Goal: Ask a question

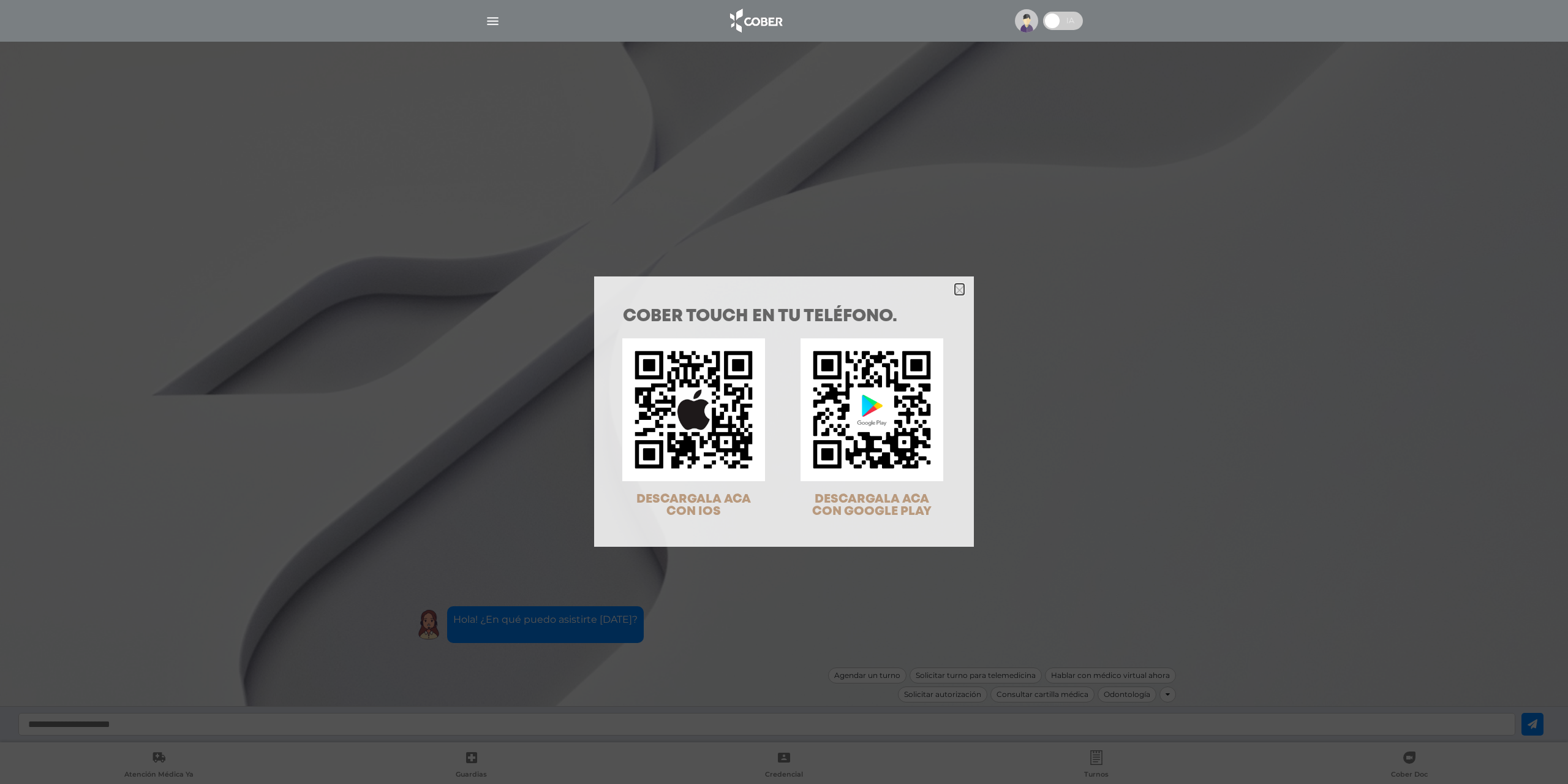
click at [955, 288] on icon "Close" at bounding box center [960, 290] width 9 height 9
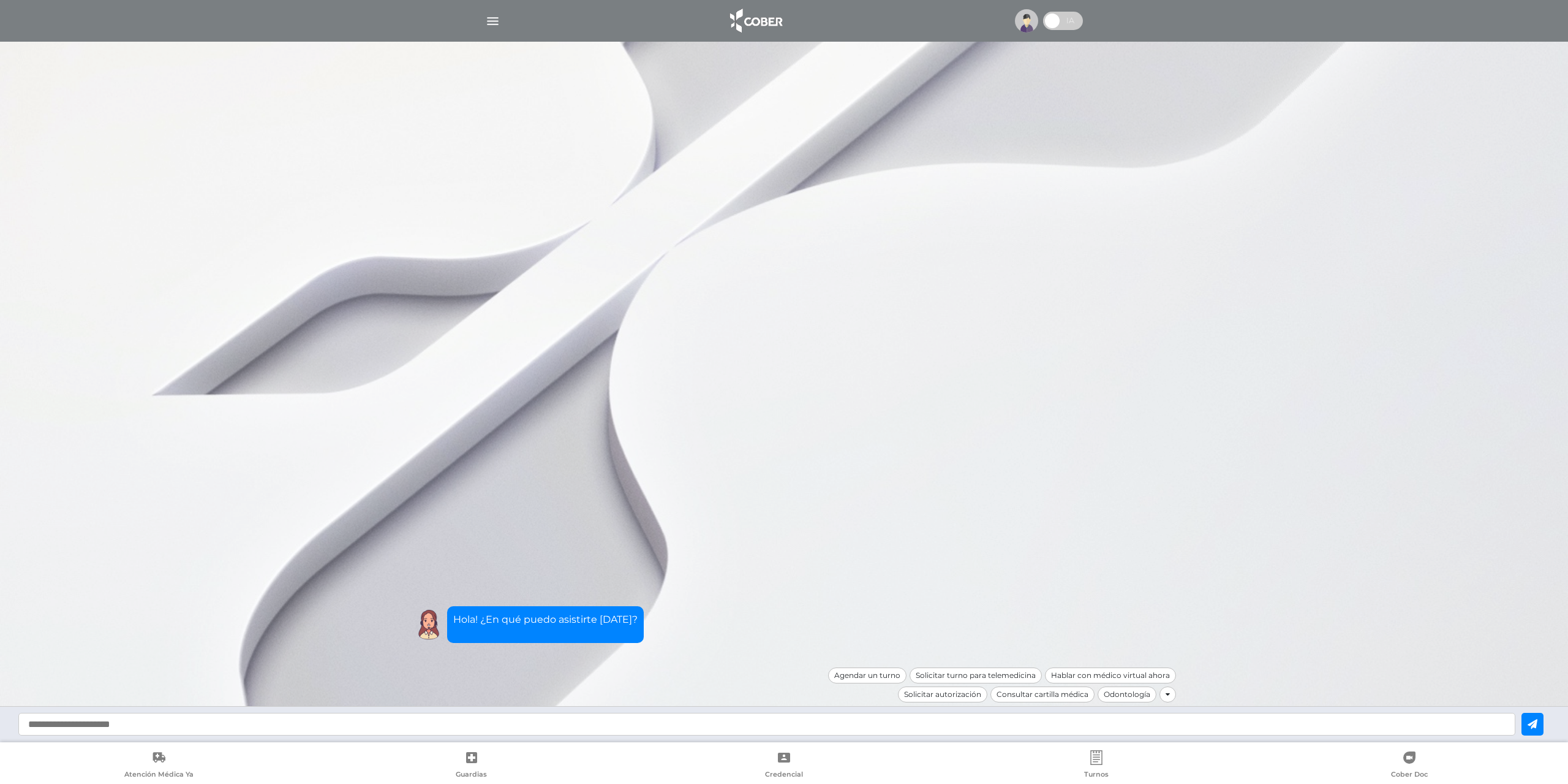
click at [664, 720] on input "text" at bounding box center [767, 724] width 1497 height 22
type input "**********"
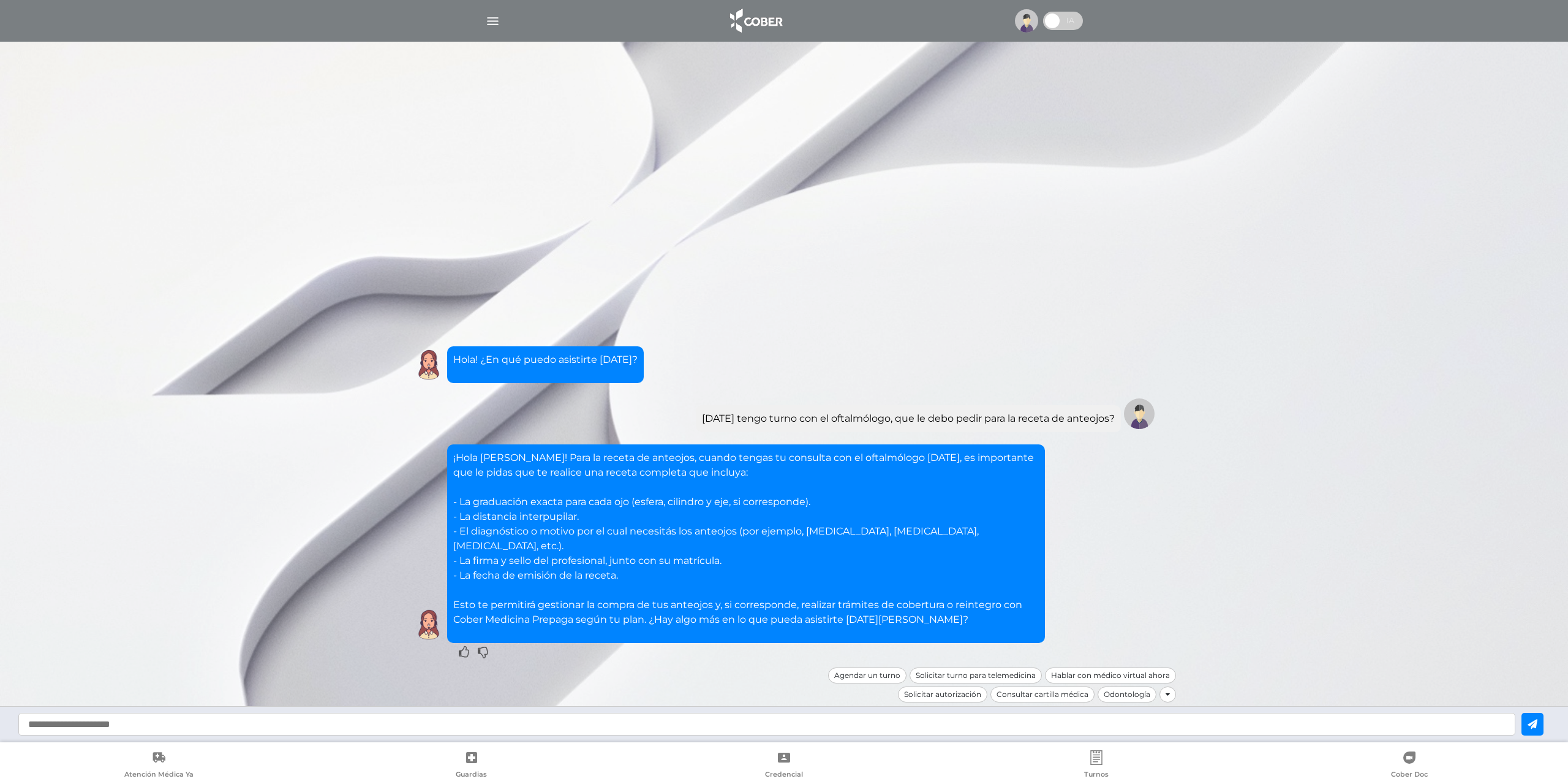
click at [1142, 563] on div "¡Hola Ignacio! Para la receta de anteojos, cuando tengas tu consulta con el oft…" at bounding box center [784, 543] width 747 height 199
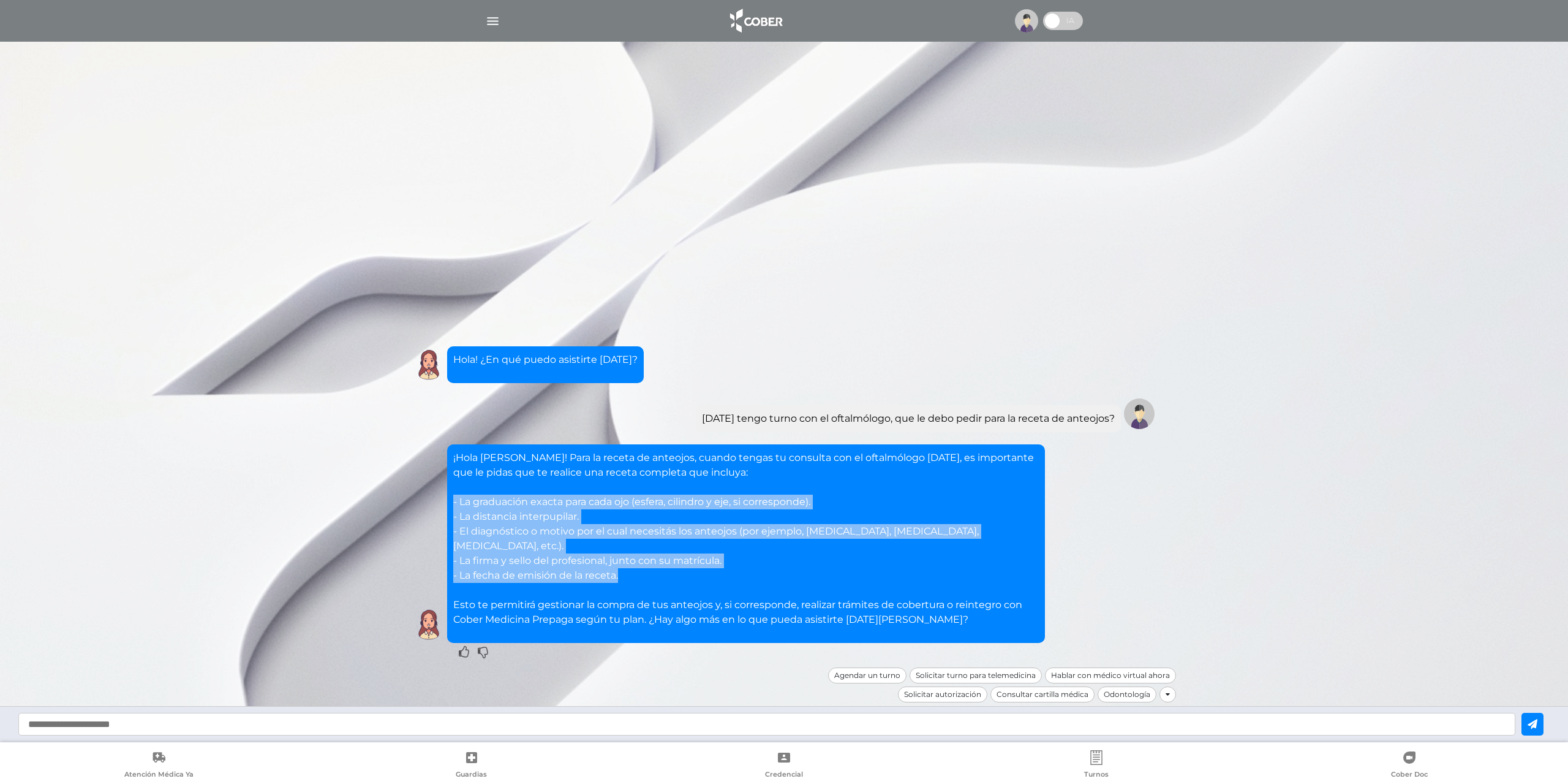
drag, startPoint x: 452, startPoint y: 463, endPoint x: 681, endPoint y: 551, distance: 245.3
click at [681, 551] on div "¡Hola Ignacio! Para la receta de anteojos, cuando tengas tu consulta con el oft…" at bounding box center [745, 543] width 598 height 199
copy p "- La graduación exacta para cada ojo (esfera, cilindro y eje, si corresponde). …"
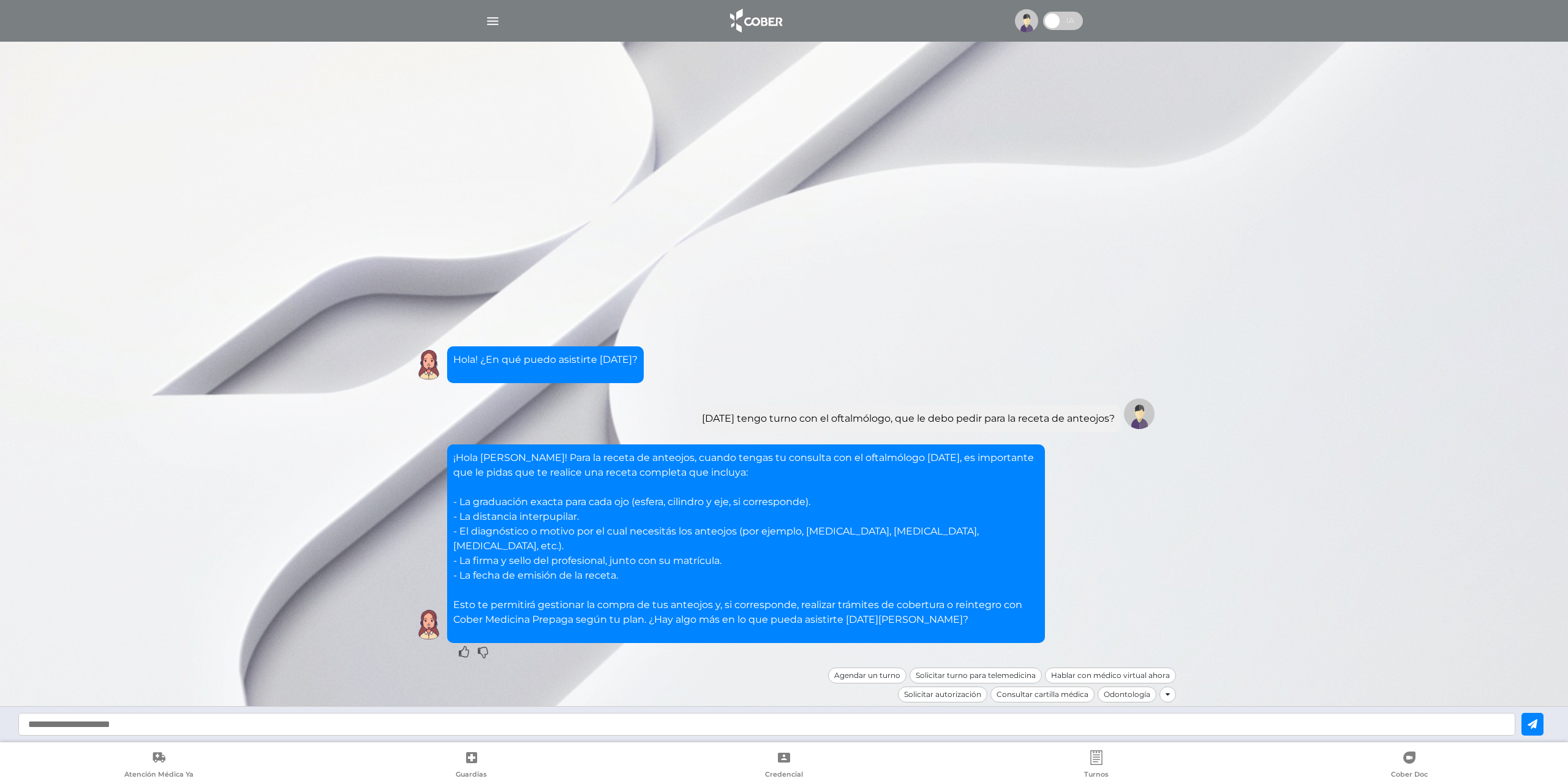
click at [435, 721] on input "text" at bounding box center [767, 724] width 1497 height 22
type input "**********"
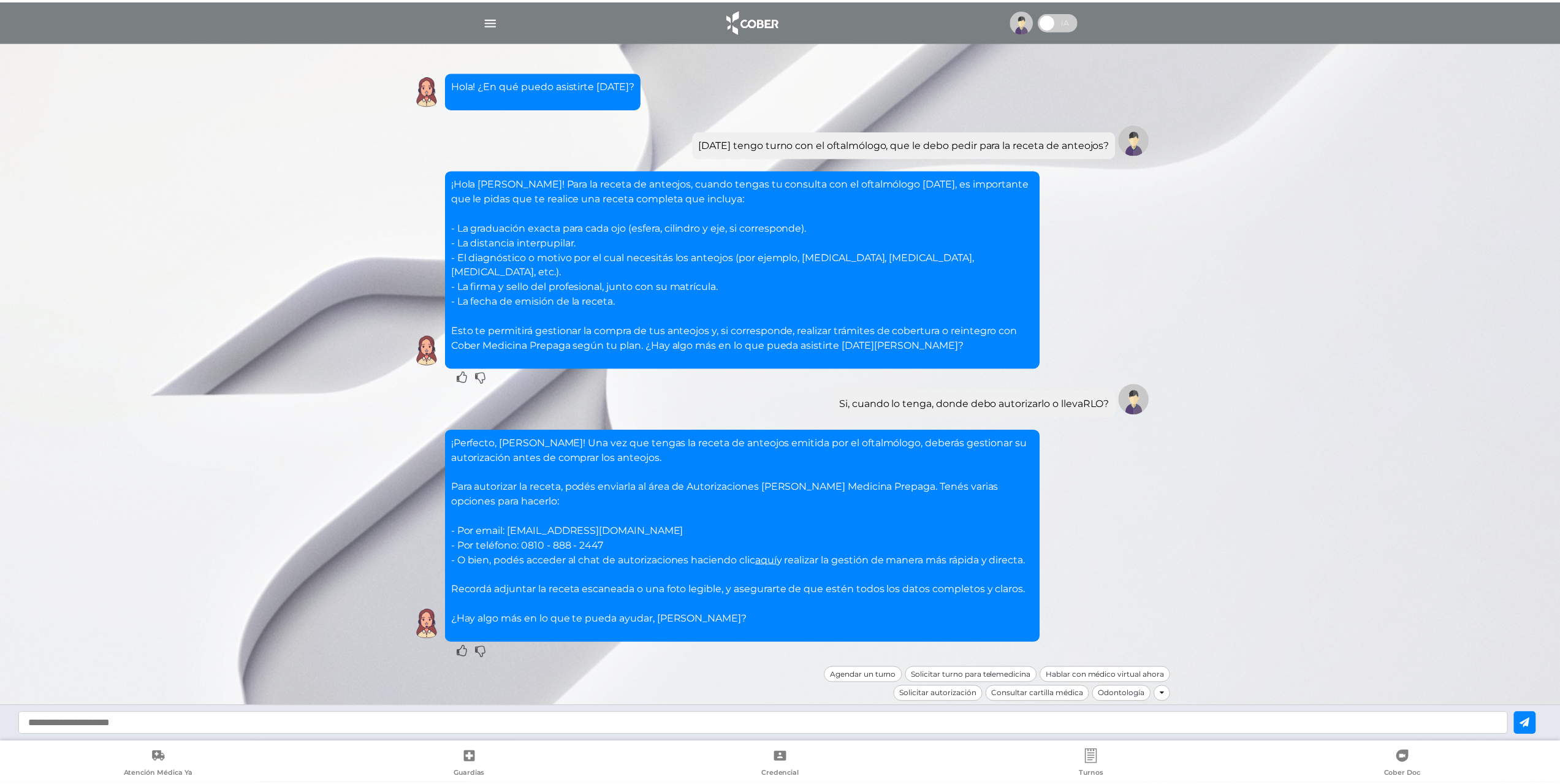
scroll to position [87, 0]
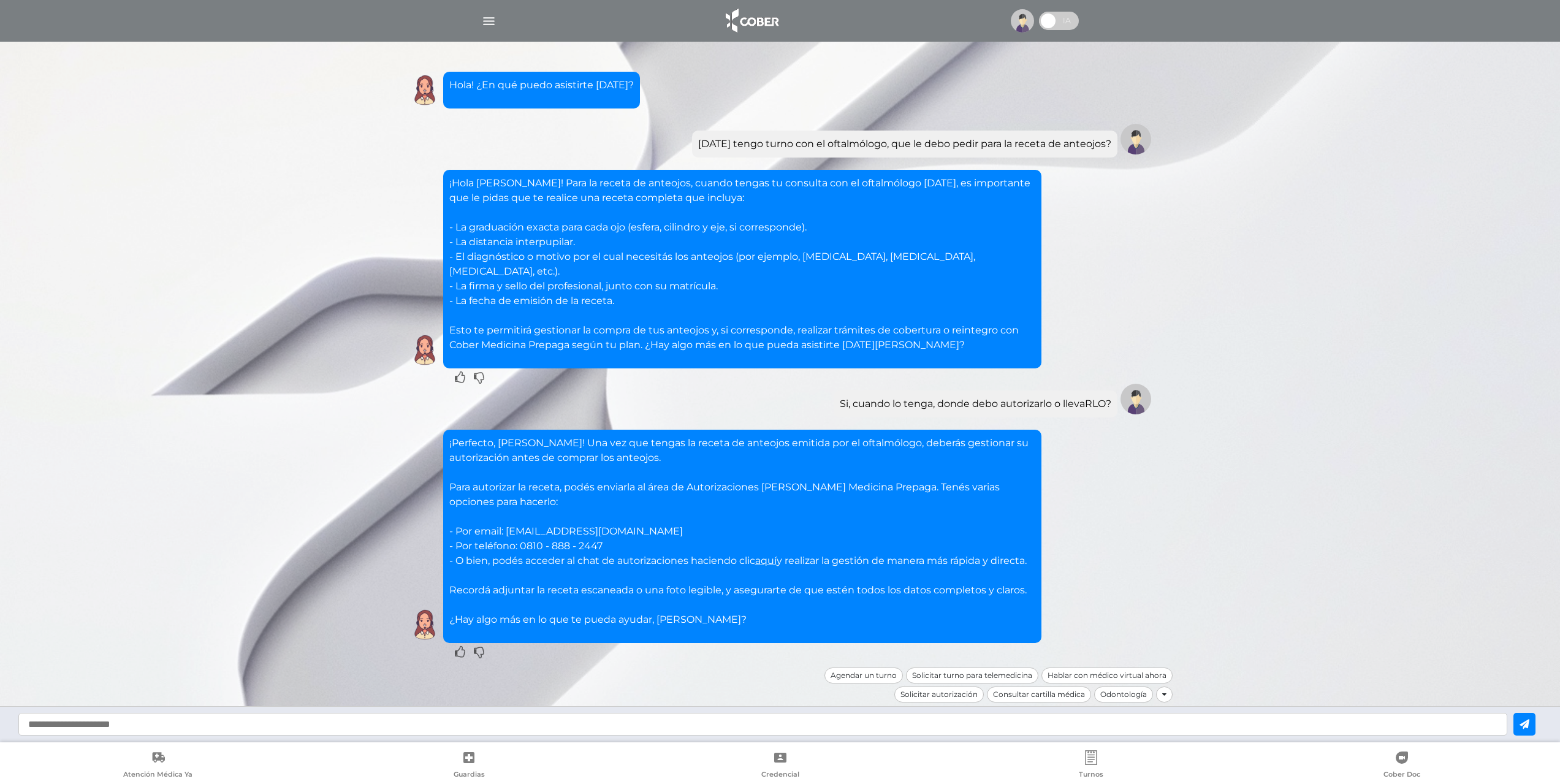
click at [777, 554] on link "aquí" at bounding box center [766, 560] width 21 height 11
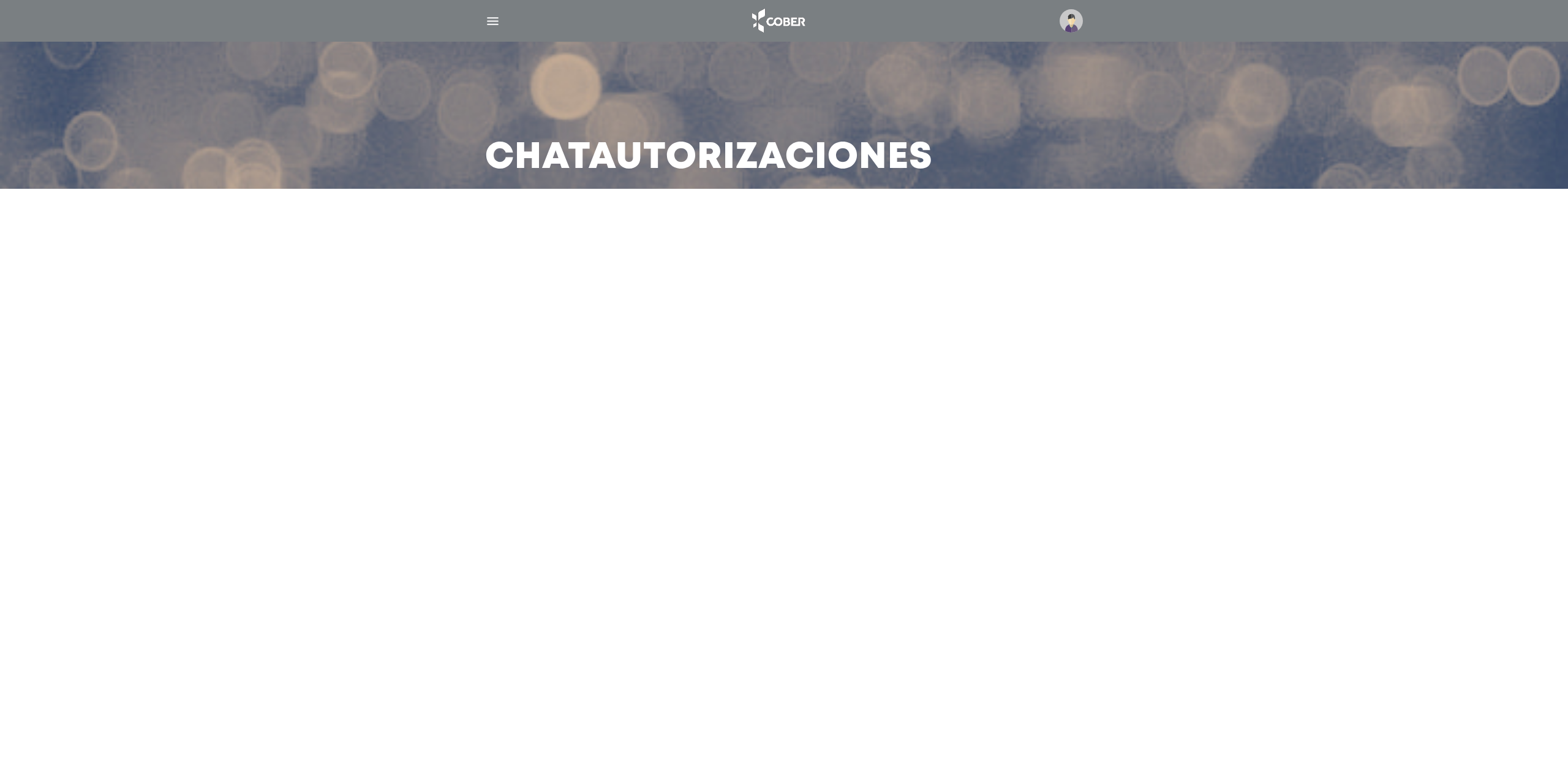
click at [640, 263] on main "Chat Autorizaciones" at bounding box center [784, 392] width 1568 height 784
click at [639, 268] on main "Chat Autorizaciones" at bounding box center [784, 392] width 1568 height 784
